Goal: Task Accomplishment & Management: Manage account settings

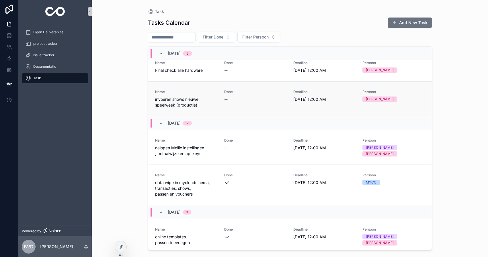
scroll to position [528, 0]
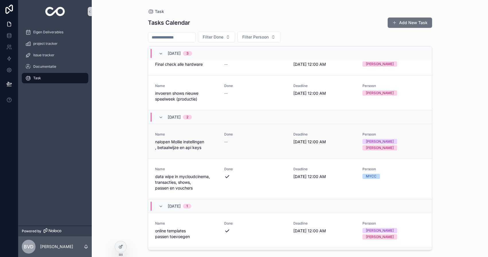
click at [246, 132] on div "Done --" at bounding box center [255, 141] width 62 height 18
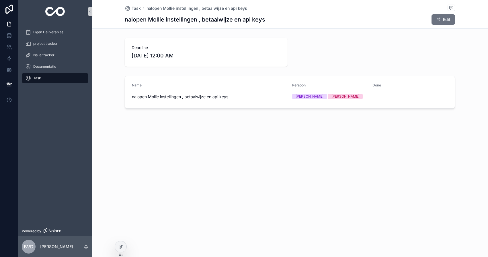
click at [266, 97] on span "nalopen Mollie instellingen , betaalwijze en api keys" at bounding box center [210, 97] width 156 height 6
click at [333, 90] on div "Persoon [PERSON_NAME]" at bounding box center [330, 92] width 76 height 18
click at [443, 21] on button "Edit" at bounding box center [444, 19] width 24 height 10
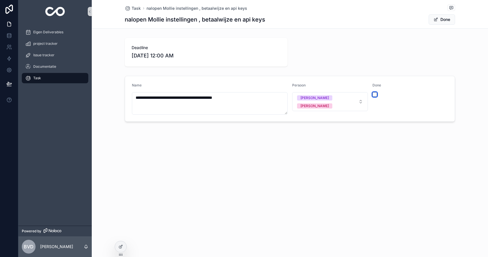
click at [374, 93] on button "scrollable content" at bounding box center [375, 94] width 5 height 5
click at [440, 20] on button "Done" at bounding box center [442, 19] width 26 height 10
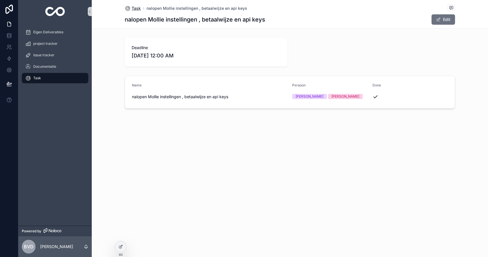
click at [136, 9] on span "Task" at bounding box center [136, 8] width 9 height 6
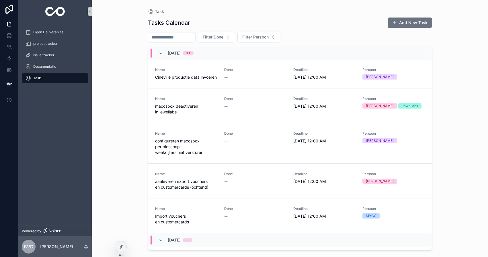
scroll to position [279, 0]
click at [236, 138] on div "--" at bounding box center [255, 141] width 62 height 6
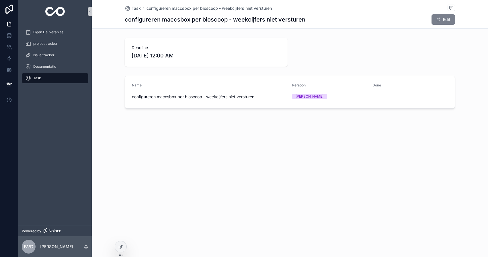
click at [438, 18] on span "scrollable content" at bounding box center [438, 19] width 5 height 5
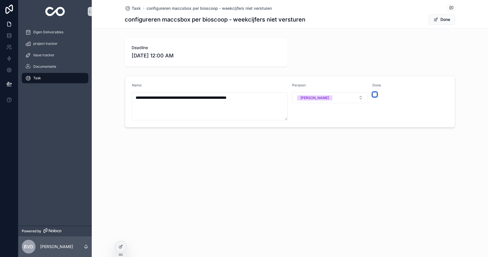
click at [376, 94] on button "scrollable content" at bounding box center [375, 94] width 5 height 5
click at [442, 20] on button "Done" at bounding box center [442, 19] width 26 height 10
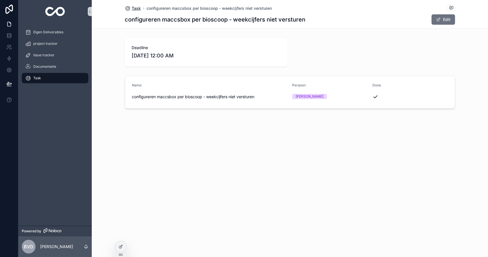
click at [135, 7] on span "Task" at bounding box center [136, 8] width 9 height 6
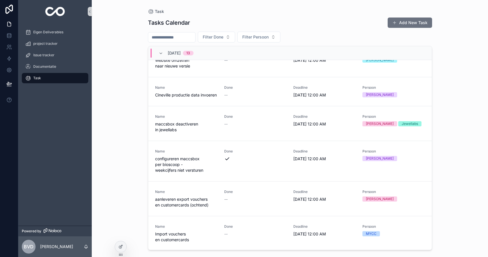
scroll to position [257, 0]
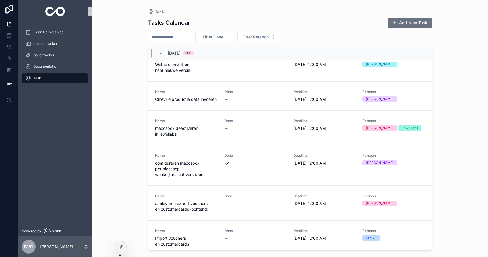
click at [133, 119] on div "Task Tasks Calendar Add New Task Filter Done Filter Persoon [DATE] 13 Name def …" at bounding box center [290, 128] width 397 height 257
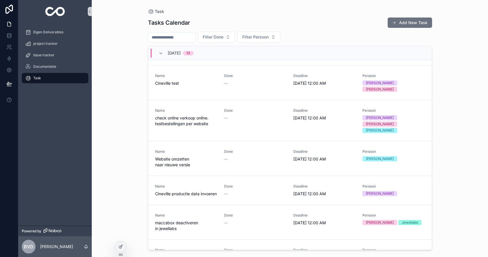
scroll to position [162, 0]
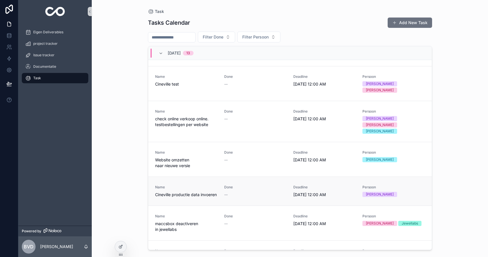
click at [244, 192] on div "--" at bounding box center [255, 195] width 62 height 6
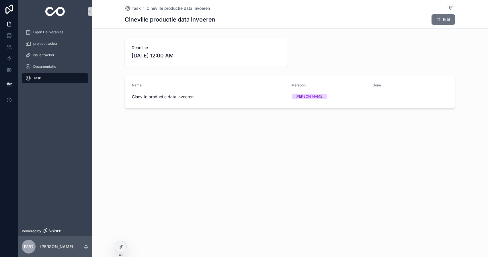
click at [330, 90] on div "Persoon Bob" at bounding box center [330, 92] width 76 height 18
click at [448, 21] on button "Edit" at bounding box center [444, 19] width 24 height 10
click at [374, 96] on button "scrollable content" at bounding box center [375, 94] width 5 height 5
click at [441, 18] on button "Done" at bounding box center [442, 19] width 26 height 10
click at [137, 8] on span "Task" at bounding box center [136, 8] width 9 height 6
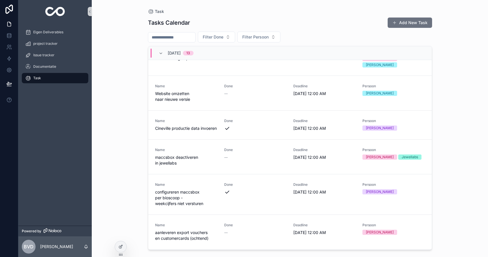
scroll to position [229, 0]
click at [251, 154] on div "--" at bounding box center [255, 157] width 62 height 6
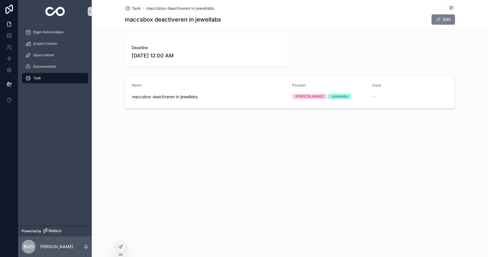
click at [443, 21] on button "Edit" at bounding box center [444, 19] width 24 height 10
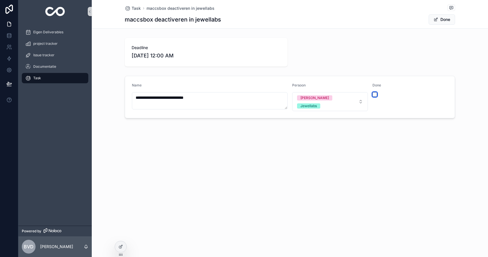
click at [376, 94] on button "scrollable content" at bounding box center [375, 94] width 5 height 5
click at [442, 17] on button "Done" at bounding box center [442, 19] width 26 height 10
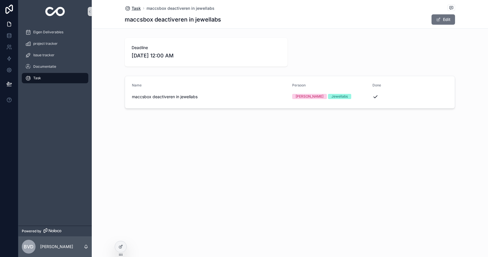
click at [133, 9] on span "Task" at bounding box center [136, 8] width 9 height 6
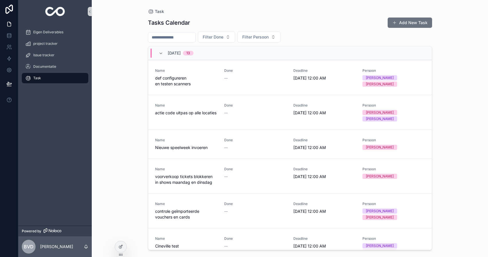
click at [130, 143] on div "Task Tasks Calendar Add New Task Filter Done Filter Persoon [DATE] 13 Name def …" at bounding box center [290, 128] width 397 height 257
click at [106, 165] on div "Task Tasks Calendar Add New Task Filter Done Filter Persoon [DATE] 13 Name def …" at bounding box center [290, 128] width 397 height 257
click at [64, 46] on div "project tracker" at bounding box center [55, 43] width 60 height 9
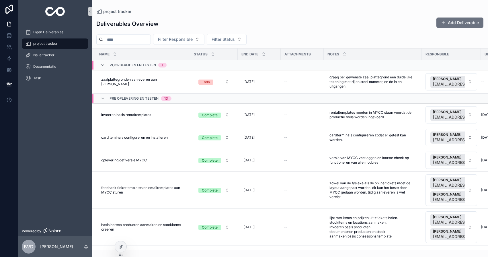
click at [133, 38] on input "scrollable content" at bounding box center [127, 40] width 47 height 8
type input "*******"
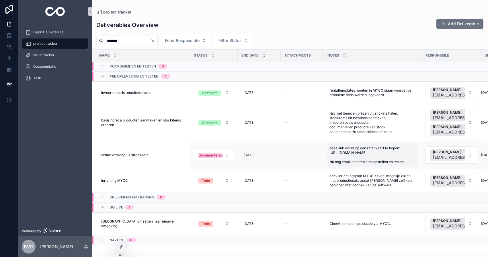
click at [360, 156] on span "deze link werkt op een rittenkaart te kopen: [URL][DOMAIN_NAME] Nu nog email en…" at bounding box center [373, 155] width 87 height 18
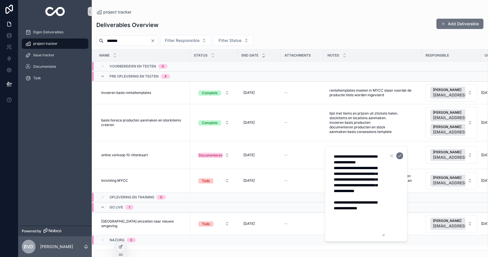
drag, startPoint x: 334, startPoint y: 169, endPoint x: 346, endPoint y: 205, distance: 38.7
click at [346, 205] on textarea "**********" at bounding box center [358, 193] width 55 height 85
click at [47, 48] on link "project tracker" at bounding box center [55, 43] width 67 height 10
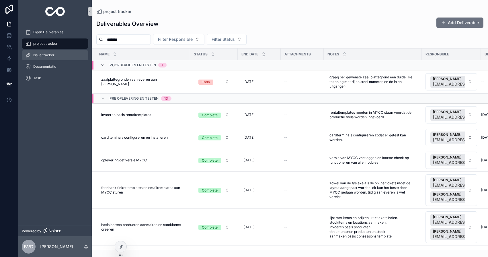
click at [48, 58] on div "Issue tracker" at bounding box center [55, 55] width 60 height 9
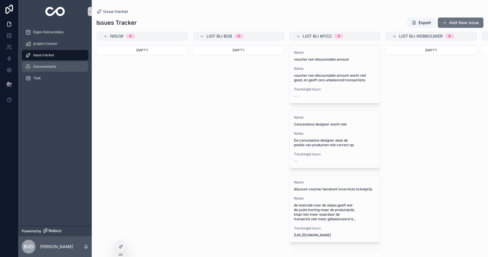
click at [47, 70] on div "Documentatie" at bounding box center [55, 66] width 60 height 9
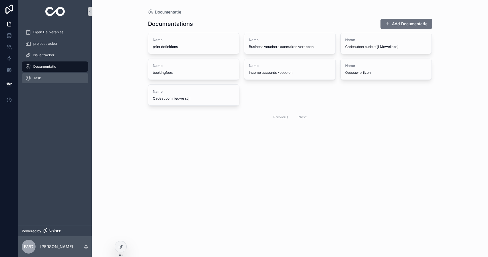
click at [45, 76] on div "Task" at bounding box center [55, 77] width 60 height 9
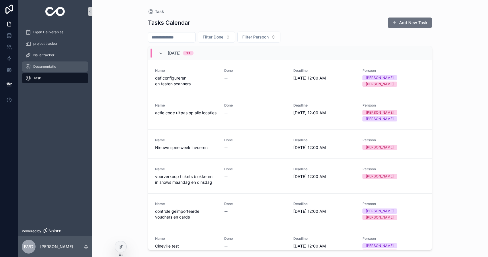
click at [49, 64] on span "Documentatie" at bounding box center [44, 66] width 23 height 5
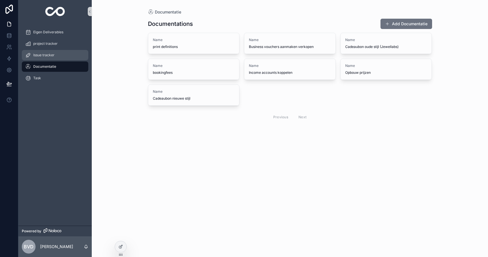
click at [61, 55] on div "Issue tracker" at bounding box center [55, 55] width 60 height 9
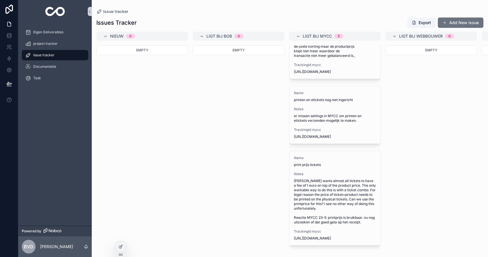
scroll to position [186, 0]
click at [41, 81] on div "Task" at bounding box center [55, 77] width 60 height 9
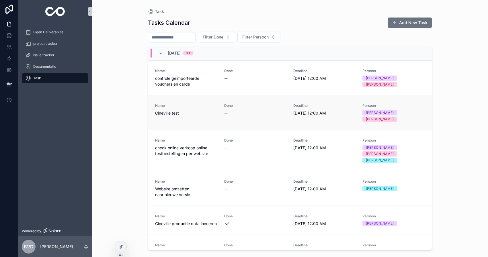
scroll to position [129, 0]
